Goal: Check status: Check status

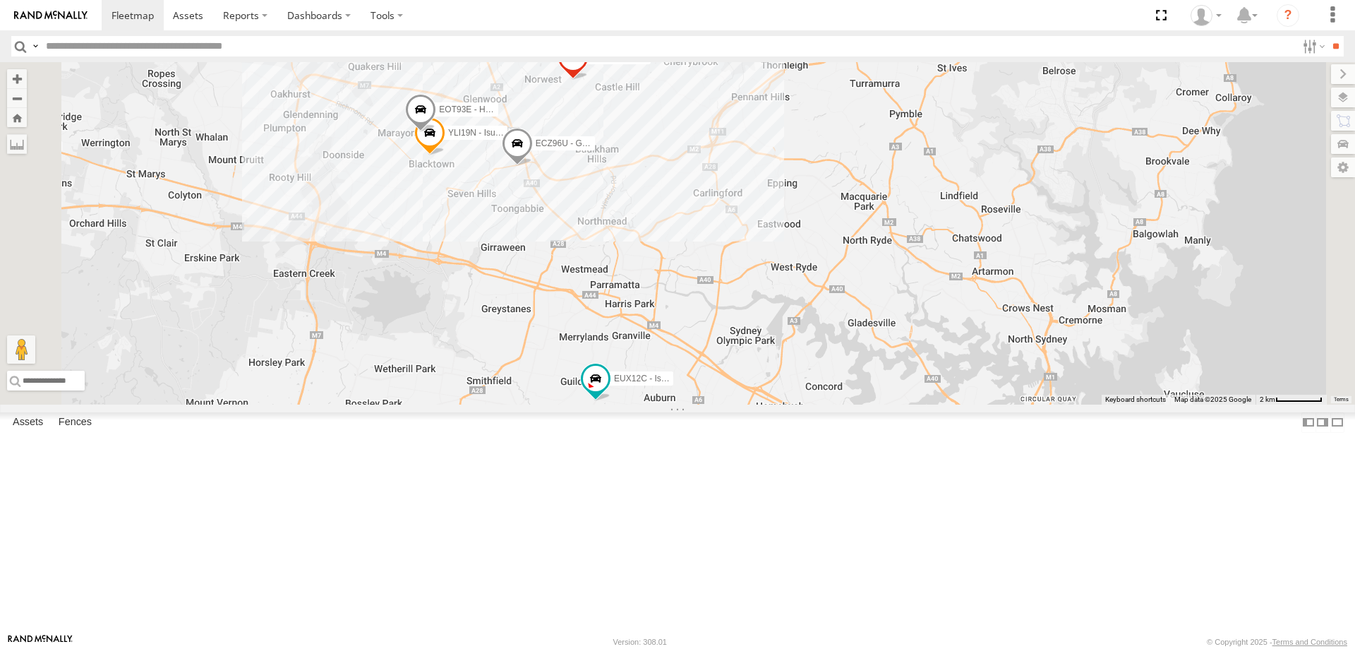
click at [702, 20] on label "BK71PG - Toyota Hiace" at bounding box center [667, 13] width 71 height 14
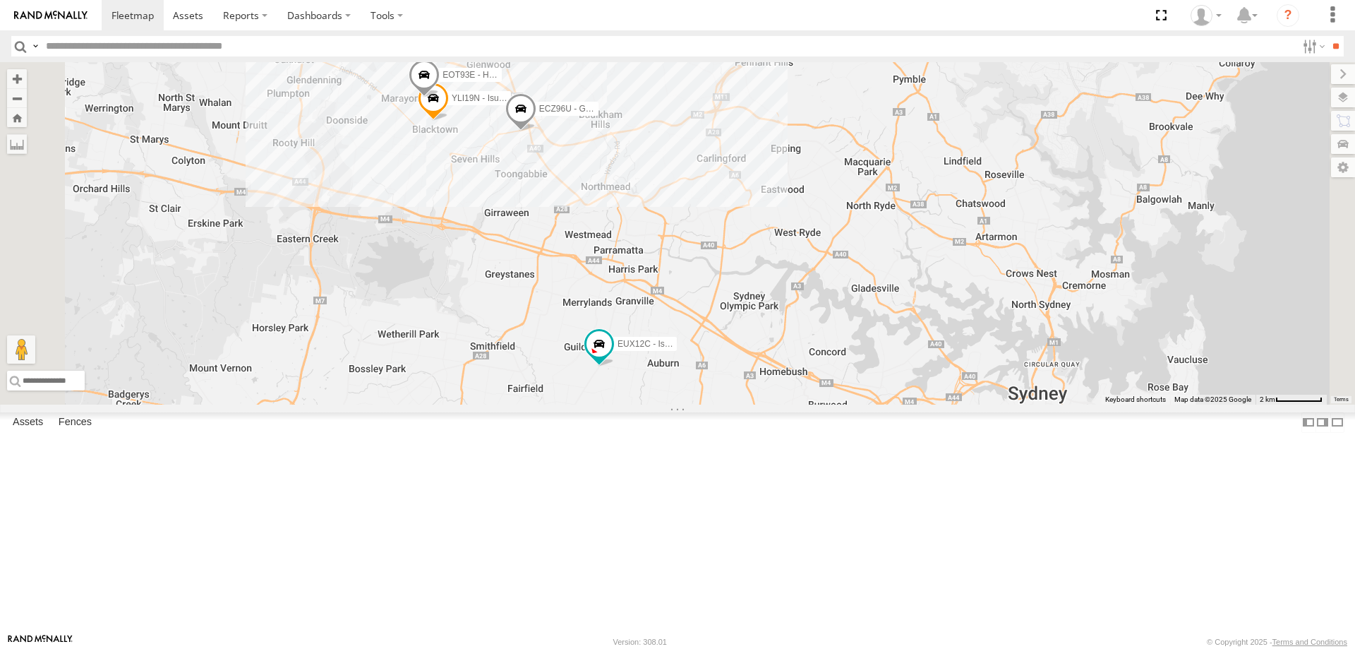
drag, startPoint x: 898, startPoint y: 429, endPoint x: 902, endPoint y: 388, distance: 41.8
click at [902, 388] on div "YLI19N - Isuzu DMAX ECZ96U - Great Wall EUX12C - Isuzu DMAX YLI24U - Isuzu D-MA…" at bounding box center [677, 233] width 1355 height 342
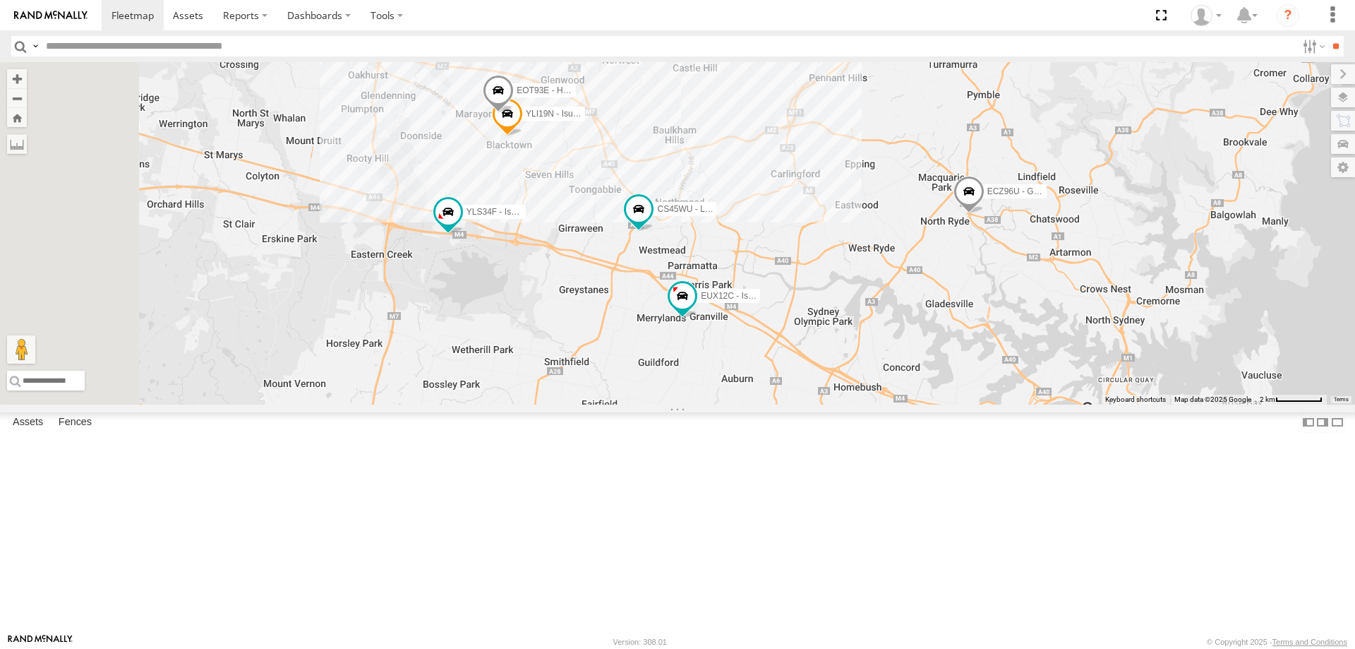
drag, startPoint x: 887, startPoint y: 174, endPoint x: 962, endPoint y: 196, distance: 77.1
click at [962, 196] on div "YLI19N - Isuzu DMAX ECZ96U - Great Wall EUX12C - Isuzu DMAX YLI24U - Isuzu D-MA…" at bounding box center [677, 233] width 1355 height 342
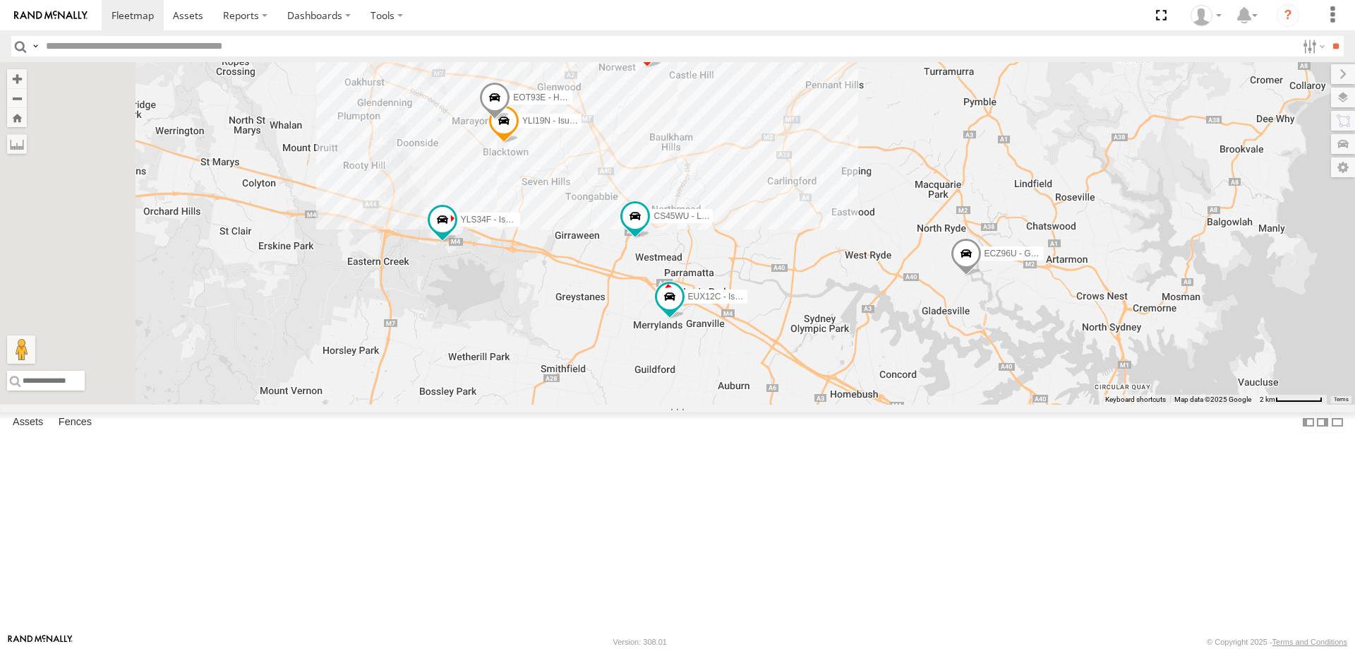
click at [714, 25] on span at bounding box center [698, 6] width 31 height 38
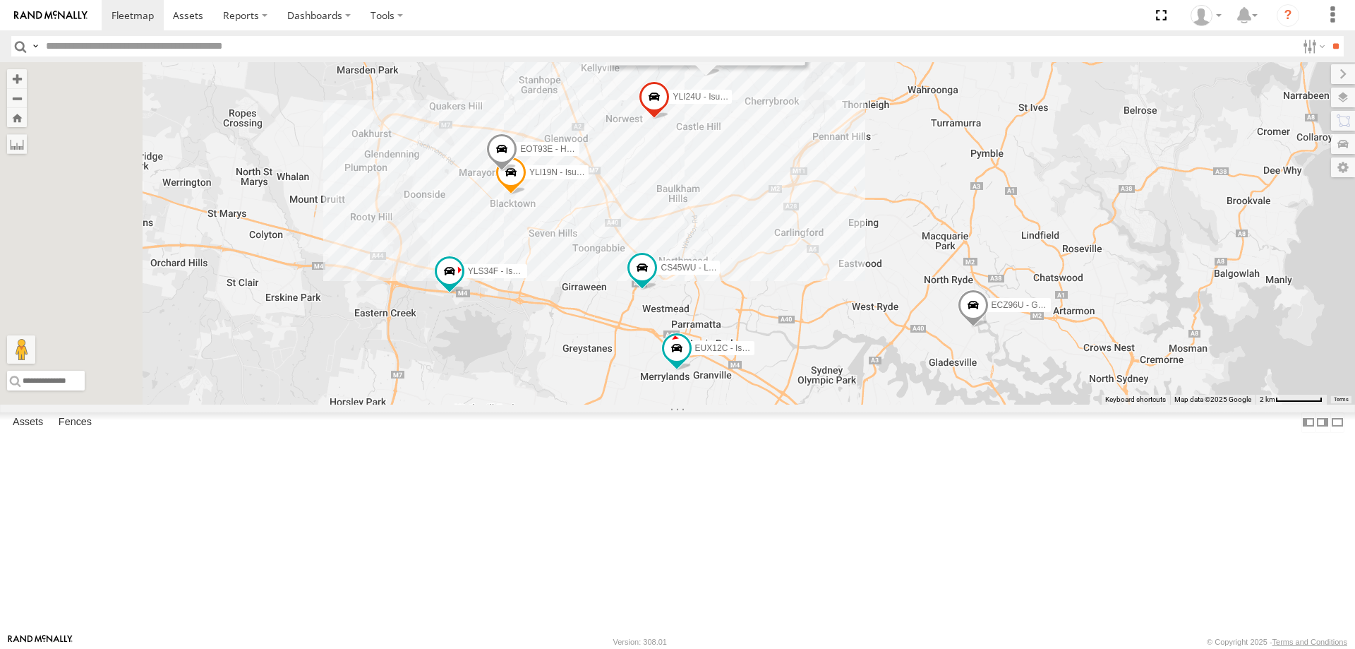
drag, startPoint x: 912, startPoint y: 315, endPoint x: 916, endPoint y: 342, distance: 27.2
click at [916, 342] on div "YLI19N - Isuzu DMAX ECZ96U - Great Wall EUX12C - Isuzu DMAX YLI24U - Isuzu D-MA…" at bounding box center [677, 233] width 1355 height 342
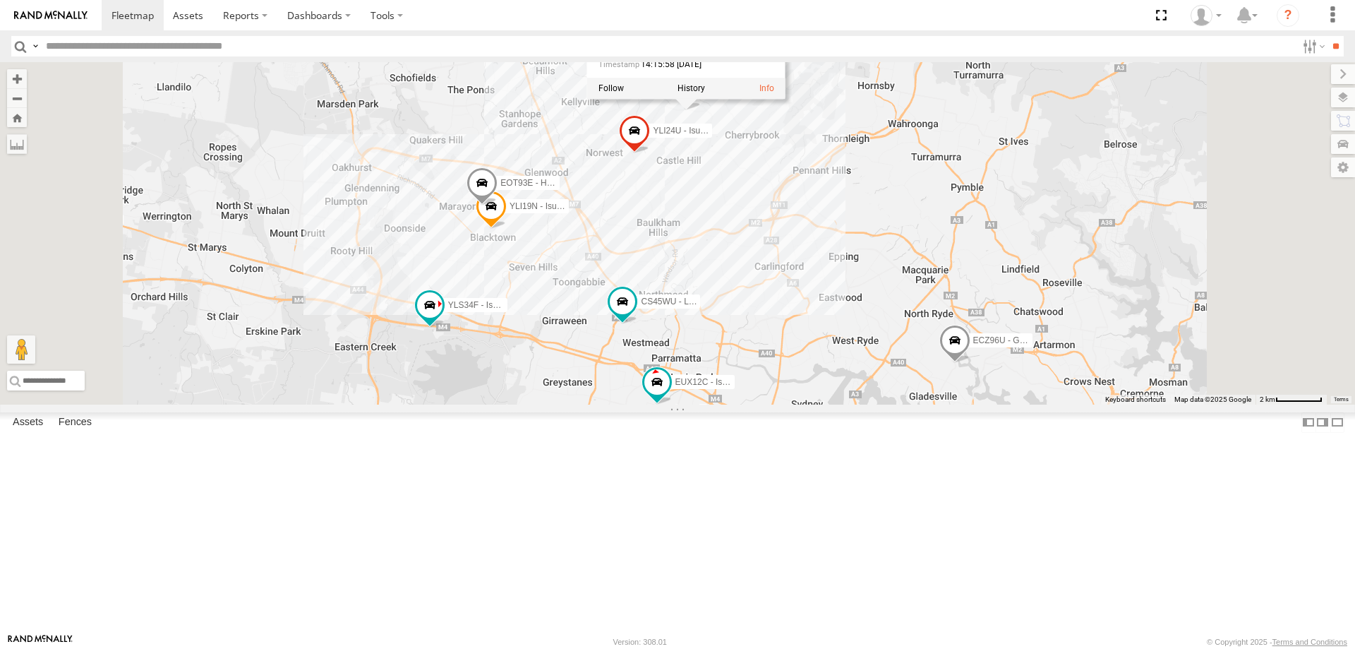
drag, startPoint x: 942, startPoint y: 324, endPoint x: 948, endPoint y: 346, distance: 22.8
click at [948, 346] on div "ECZ96U - Great Wall EUX12C - Isuzu DMAX YLI24U - Isuzu D-MAX CS45WU - LDV BK71P…" at bounding box center [677, 233] width 1355 height 342
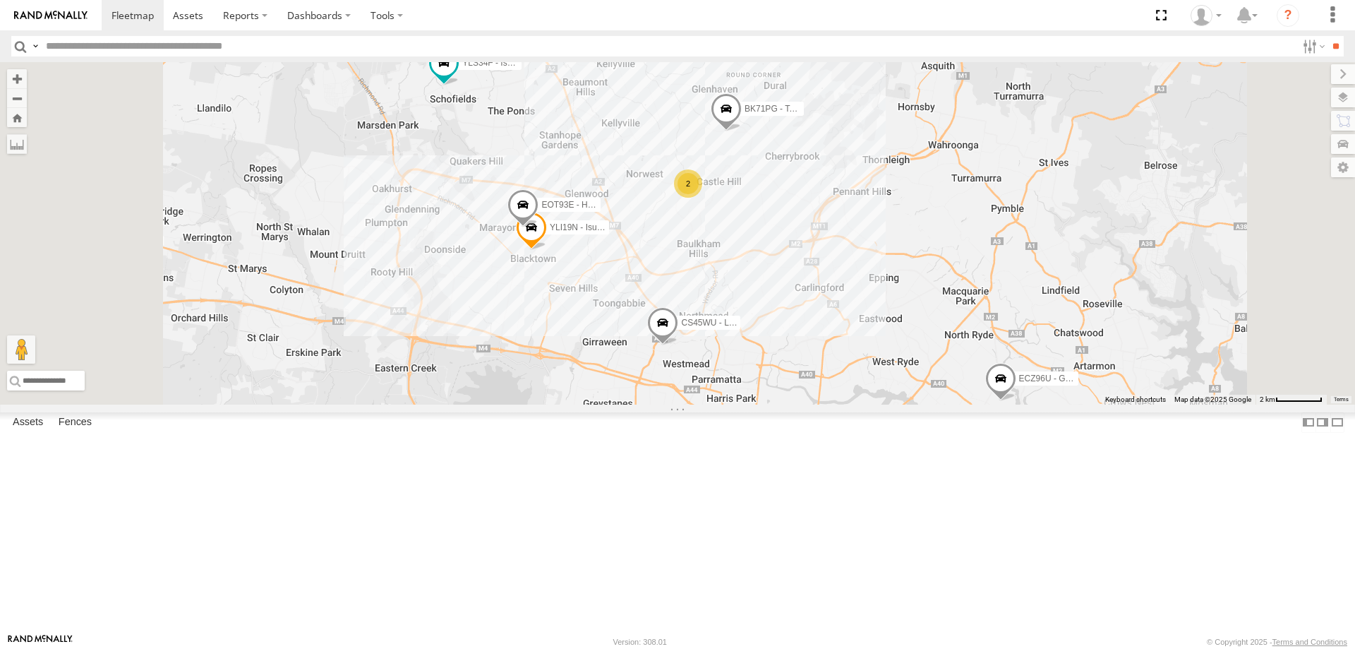
click at [742, 131] on span at bounding box center [726, 112] width 31 height 38
click at [920, 369] on div "YLI19N - Isuzu DMAX ECZ96U - Great Wall CS45WU - LDV EOT93E - HiAce BK71PG - To…" at bounding box center [677, 233] width 1355 height 342
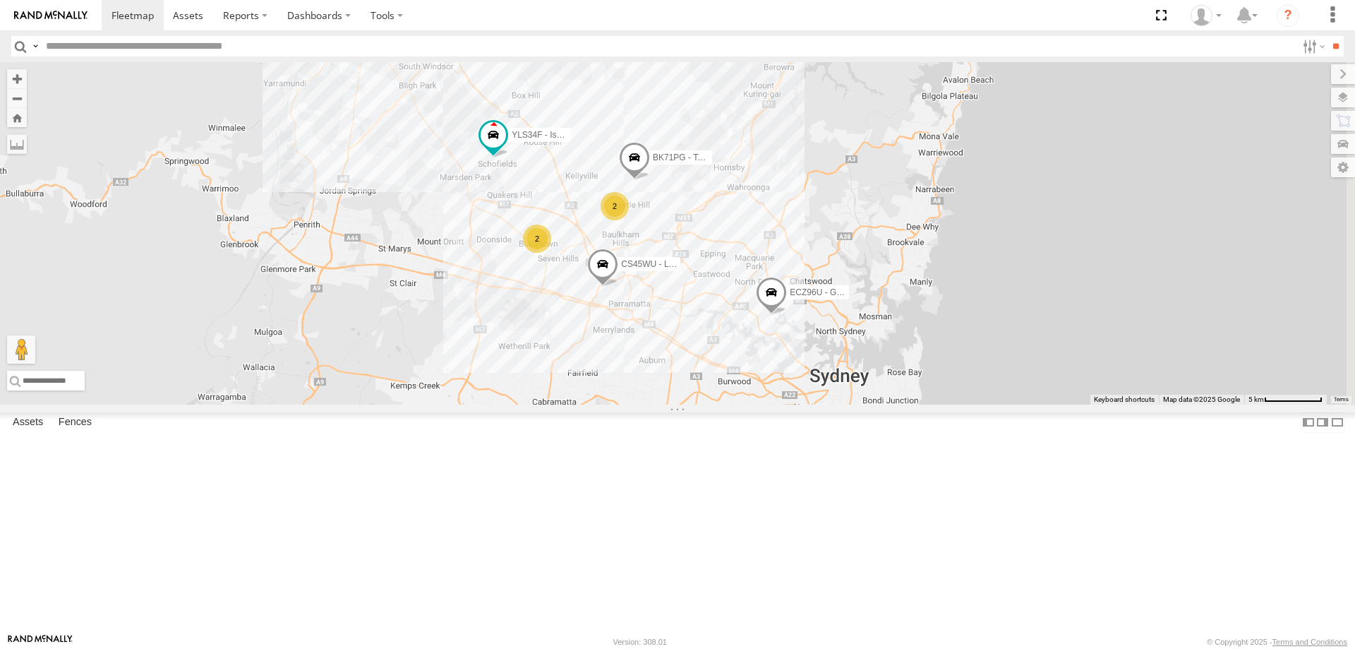
drag, startPoint x: 918, startPoint y: 367, endPoint x: 816, endPoint y: 355, distance: 103.1
click at [816, 355] on div "ECZ96U - Great Wall CS45WU - LDV BK71PG - Toyota Hiace YLS34F - Isuzu DMAX 2 2" at bounding box center [677, 233] width 1355 height 342
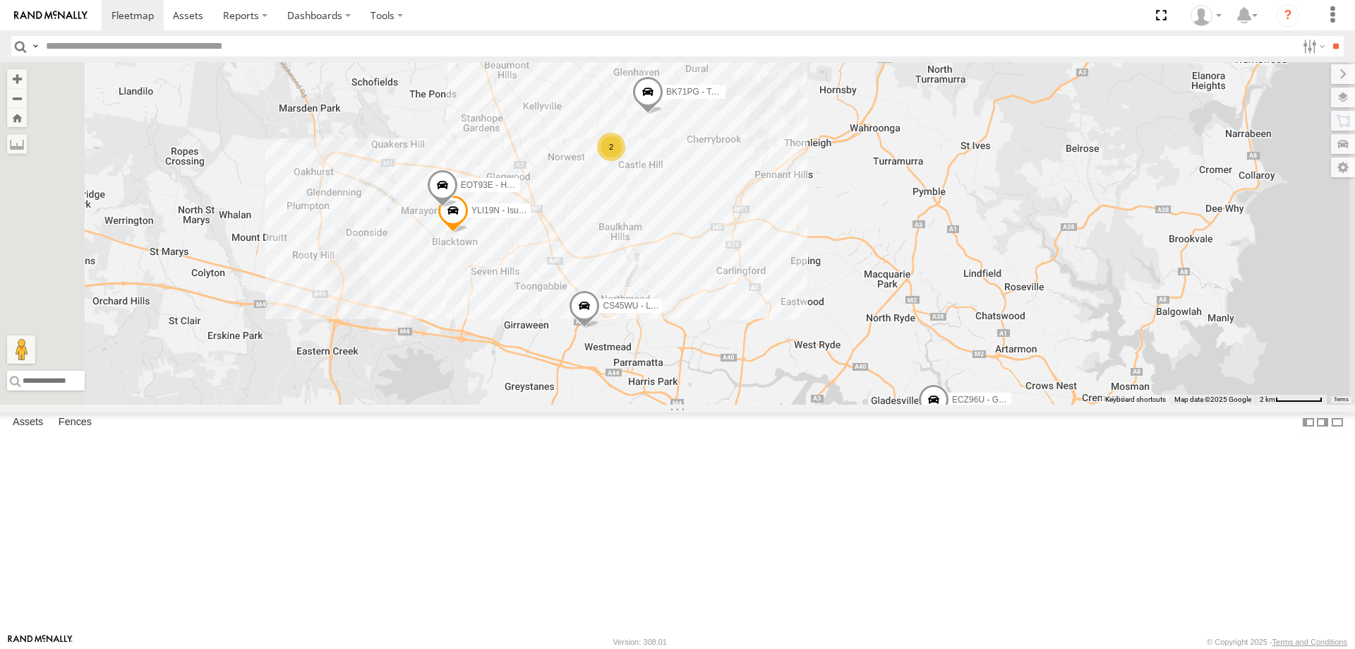
click at [664, 114] on span at bounding box center [648, 95] width 31 height 38
click at [861, 328] on div "ECZ96U - Great Wall CS45WU - LDV YLS34F - Isuzu DMAX YLI19N - Isuzu DMAX 2 EOT9…" at bounding box center [677, 233] width 1355 height 342
click at [664, 114] on span at bounding box center [648, 95] width 31 height 38
click at [842, 405] on div "YLI19N - Isuzu DMAX EUX12C - Isuzu DMAX YLI24U - Isuzu D-MAX CS45WU - LDV EOT93…" at bounding box center [677, 233] width 1355 height 342
